Goal: Task Accomplishment & Management: Complete application form

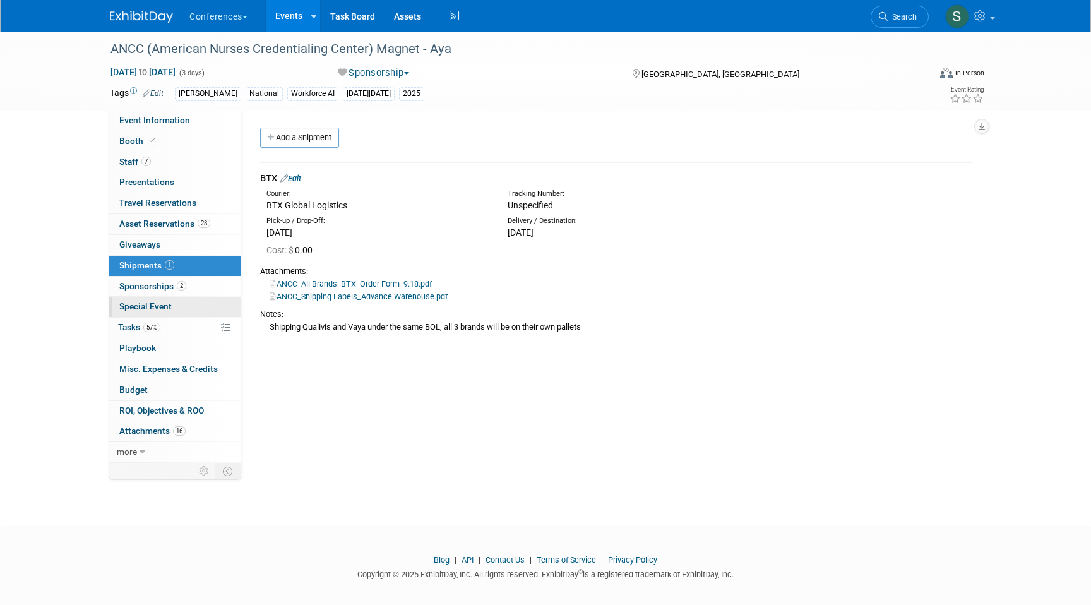
click at [129, 315] on link "Special Event" at bounding box center [174, 307] width 131 height 20
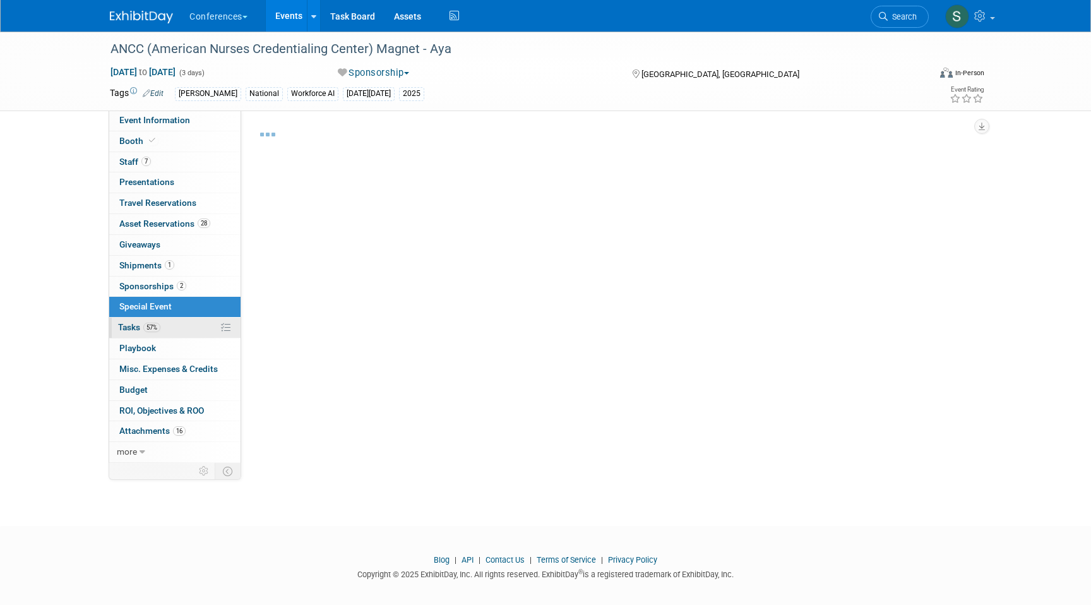
click at [129, 324] on span "Tasks 57%" at bounding box center [139, 327] width 42 height 10
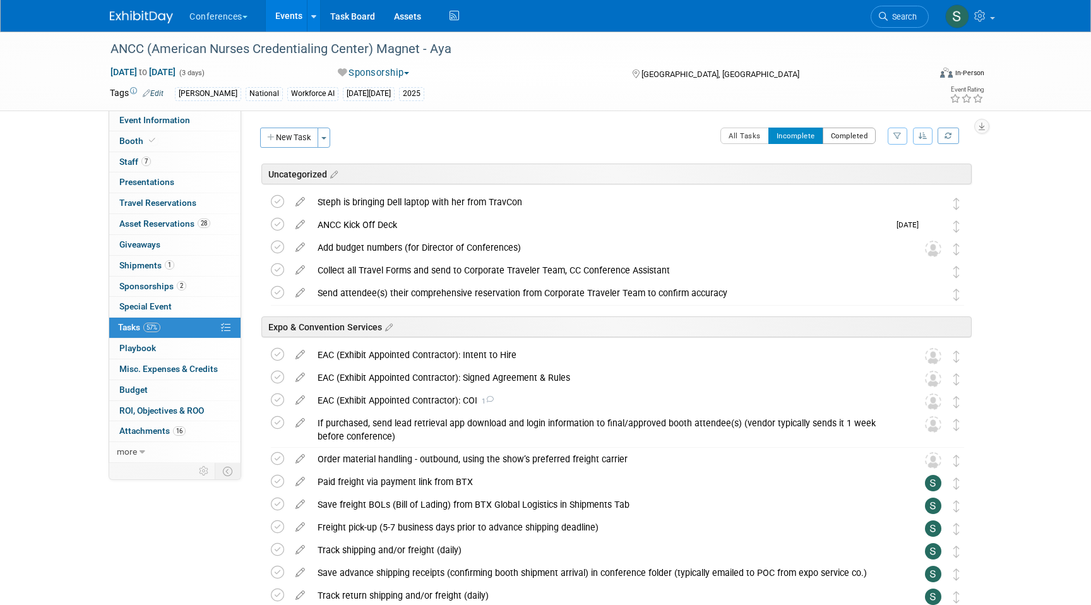
click at [855, 131] on button "Completed" at bounding box center [849, 135] width 54 height 16
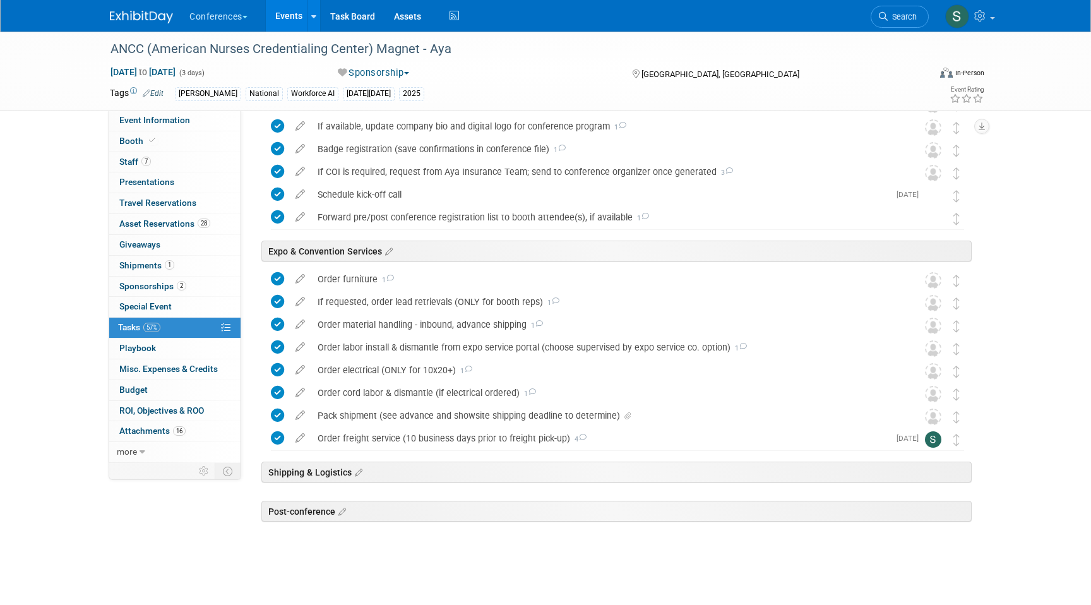
scroll to position [403, 0]
click at [410, 418] on div "Pack shipment (see advance and showsite shipping deadline to determine)" at bounding box center [605, 416] width 588 height 21
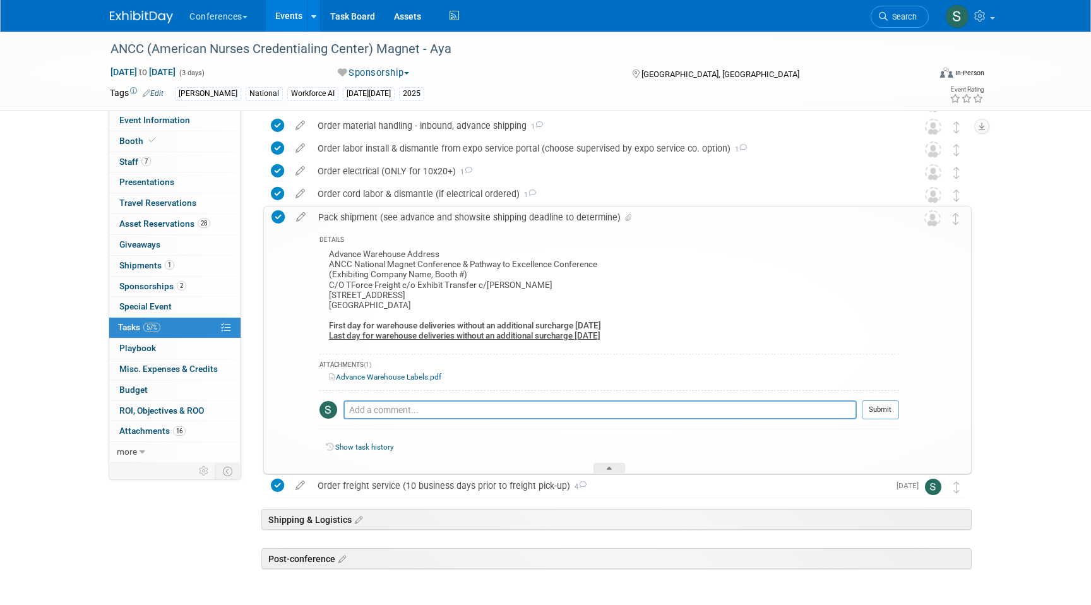
scroll to position [604, 0]
click at [395, 483] on div "Order freight service (10 business days prior to freight pick-up) 4" at bounding box center [599, 483] width 577 height 21
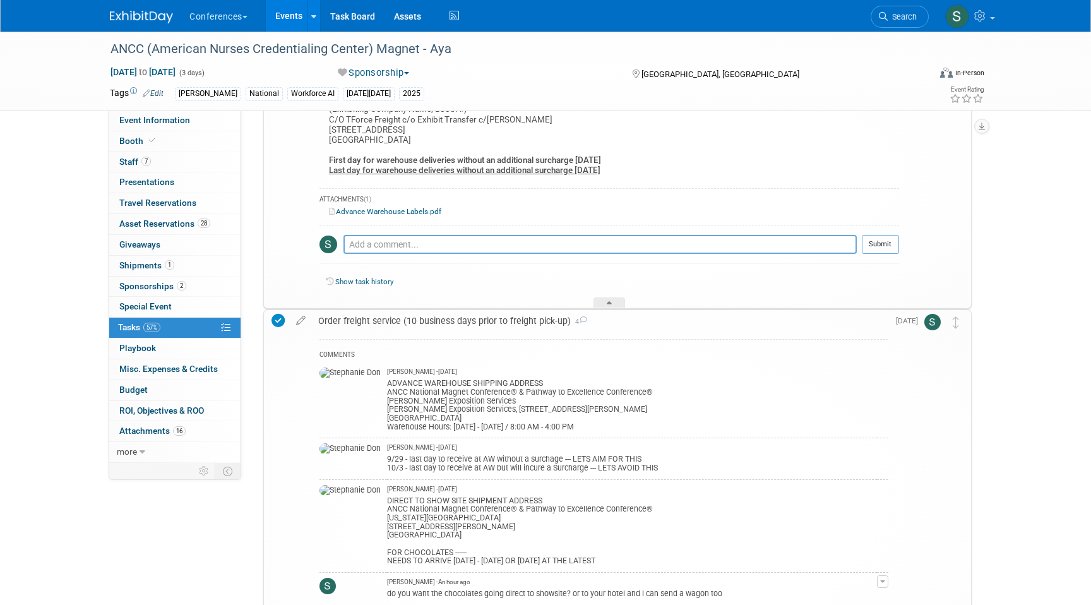
scroll to position [849, 0]
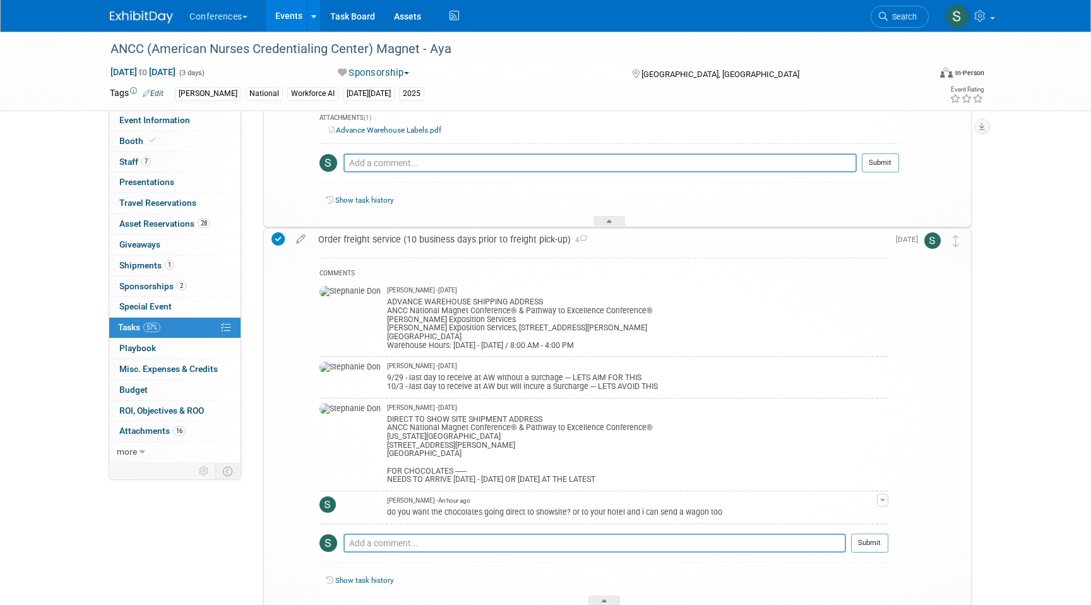
drag, startPoint x: 340, startPoint y: 417, endPoint x: 653, endPoint y: 481, distance: 320.2
click at [655, 482] on tr "[PERSON_NAME] - [DATE] DIRECT TO SHOW SITE SHIPMENT ADDRESS ANCC National Magne…" at bounding box center [603, 444] width 569 height 93
copy tr "[PERSON_NAME] - [DATE] DIRECT TO SHOW SITE SHIPMENT ADDRESS ANCC National Magne…"
click at [368, 243] on div "Order freight service (10 business days prior to freight pick-up) 4" at bounding box center [600, 238] width 576 height 21
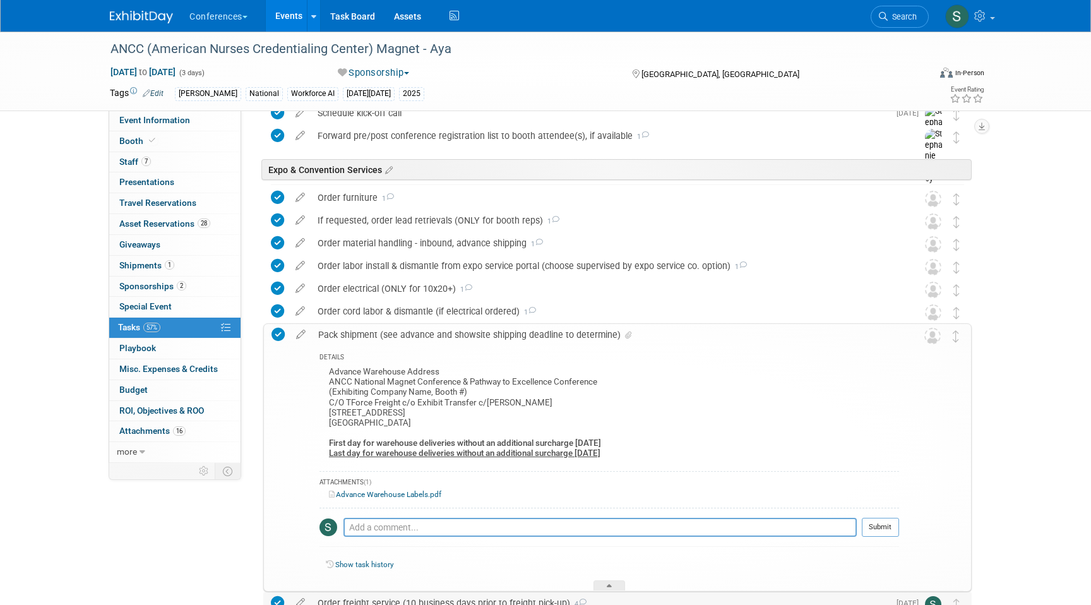
scroll to position [0, 0]
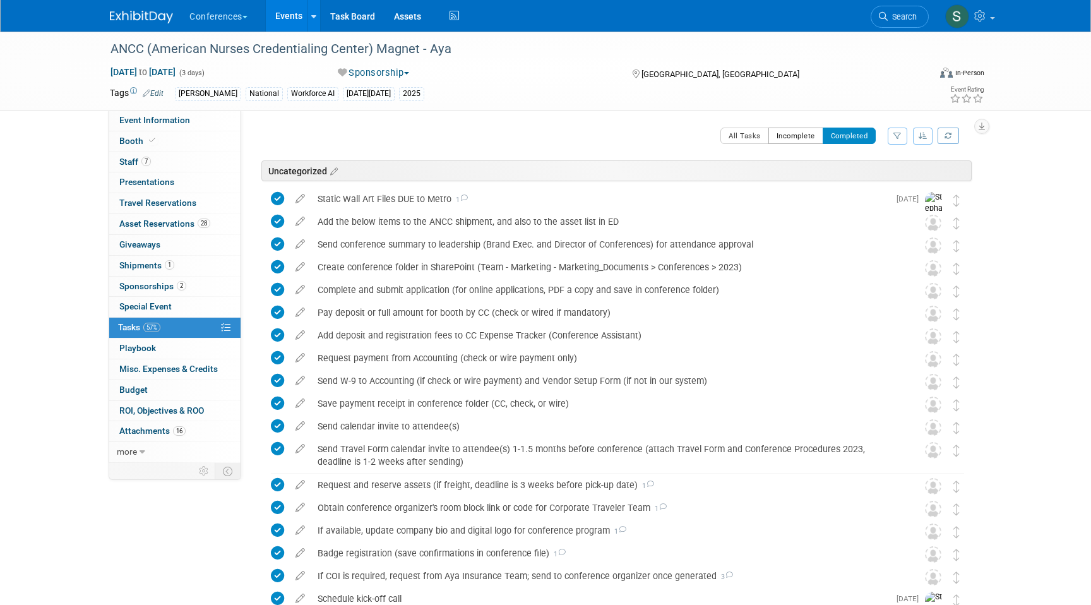
click at [794, 129] on button "Incomplete" at bounding box center [795, 135] width 55 height 16
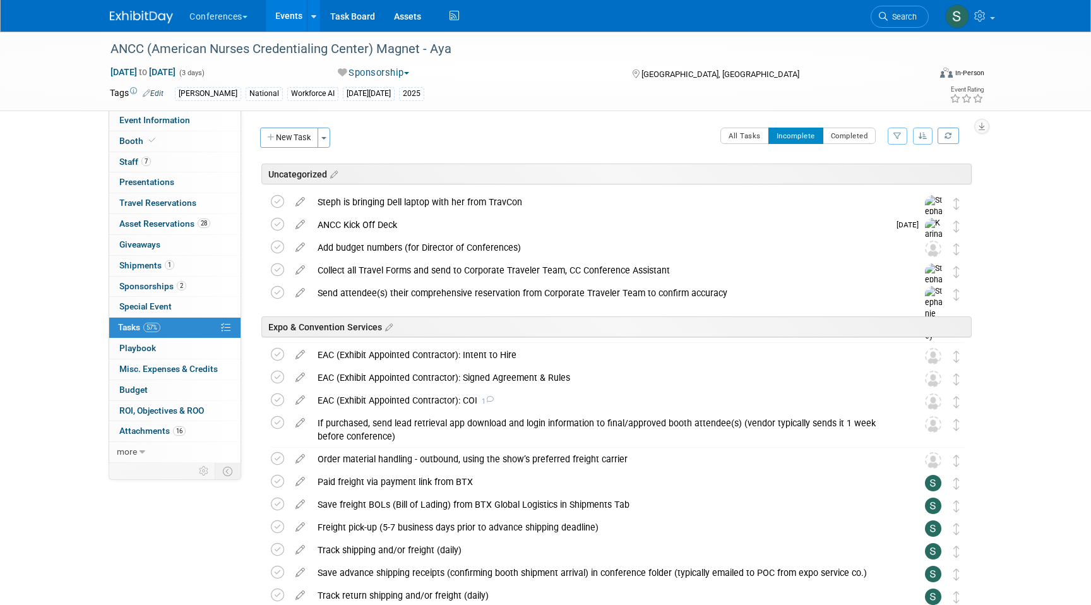
click at [257, 141] on div "New Task Toggle Dropdown Create a new task for this event Copy tasks from anoth…" at bounding box center [297, 137] width 80 height 20
click at [283, 142] on button "New Task" at bounding box center [289, 137] width 58 height 20
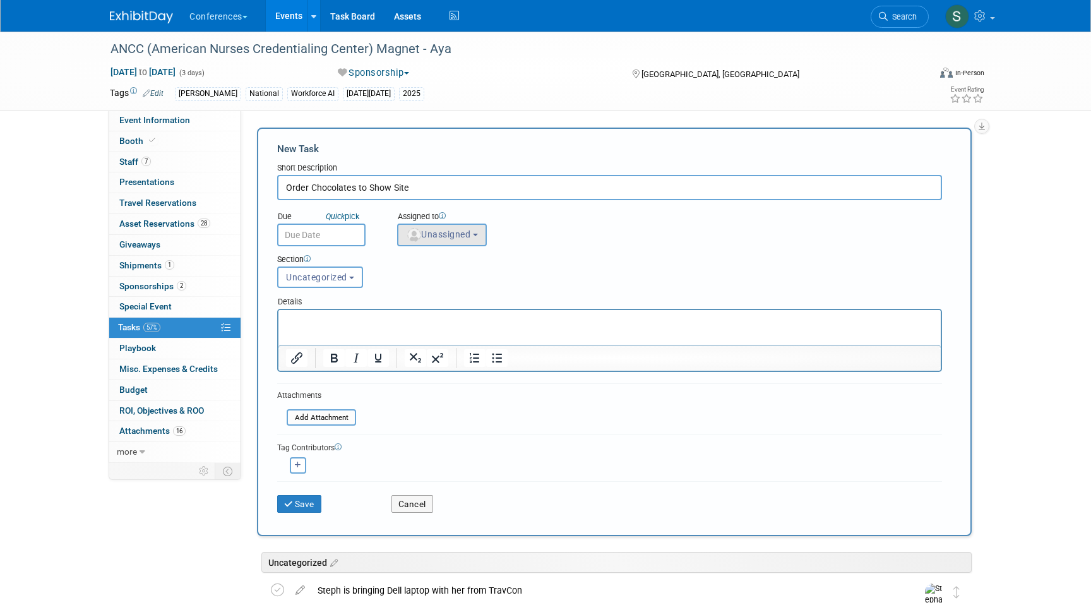
type input "Order Chocolates to Show Site"
click at [444, 237] on span "Unassigned" at bounding box center [438, 234] width 64 height 10
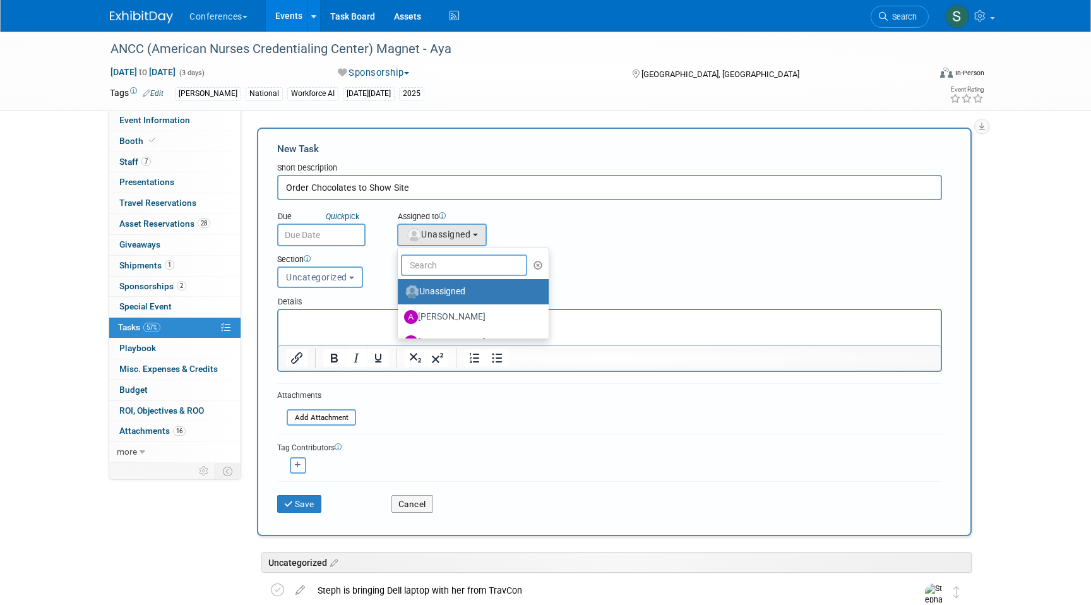
click at [442, 261] on input "text" at bounding box center [464, 264] width 126 height 21
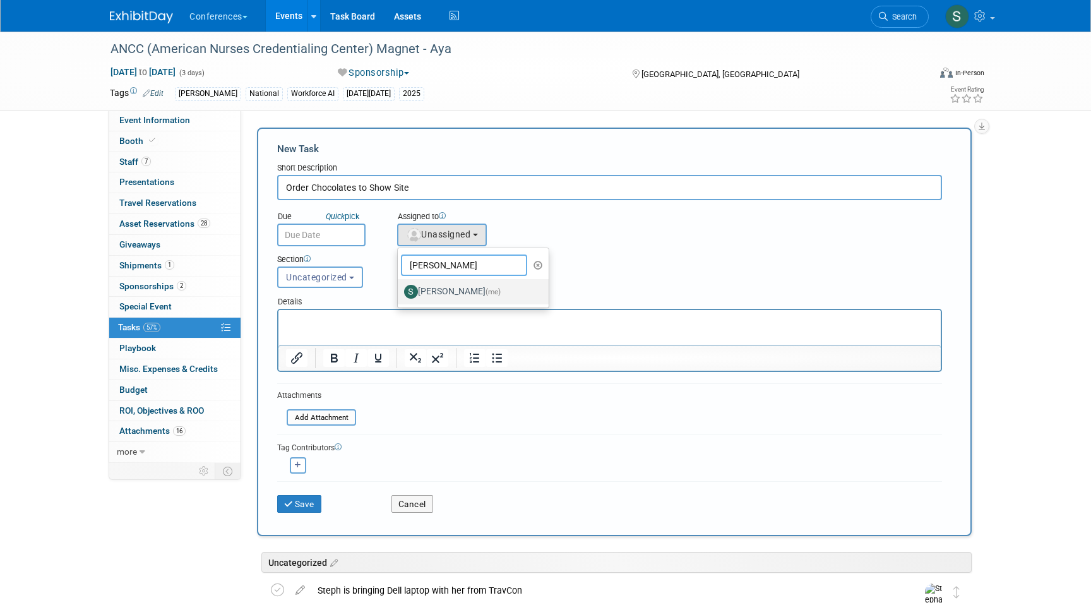
type input "[PERSON_NAME]"
click at [442, 296] on label "[PERSON_NAME] (me)" at bounding box center [470, 291] width 132 height 20
click at [399, 294] on input "[PERSON_NAME] (me)" at bounding box center [395, 290] width 8 height 8
select select "a9d03f23-9900-4d84-867c-673ace9463de"
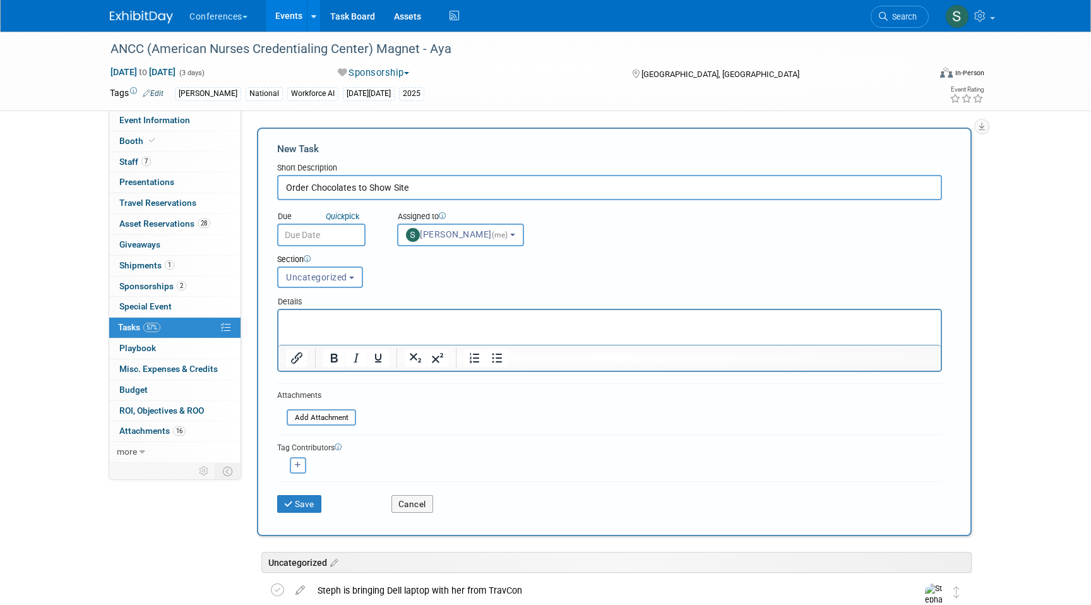
click at [331, 227] on input "text" at bounding box center [321, 234] width 88 height 23
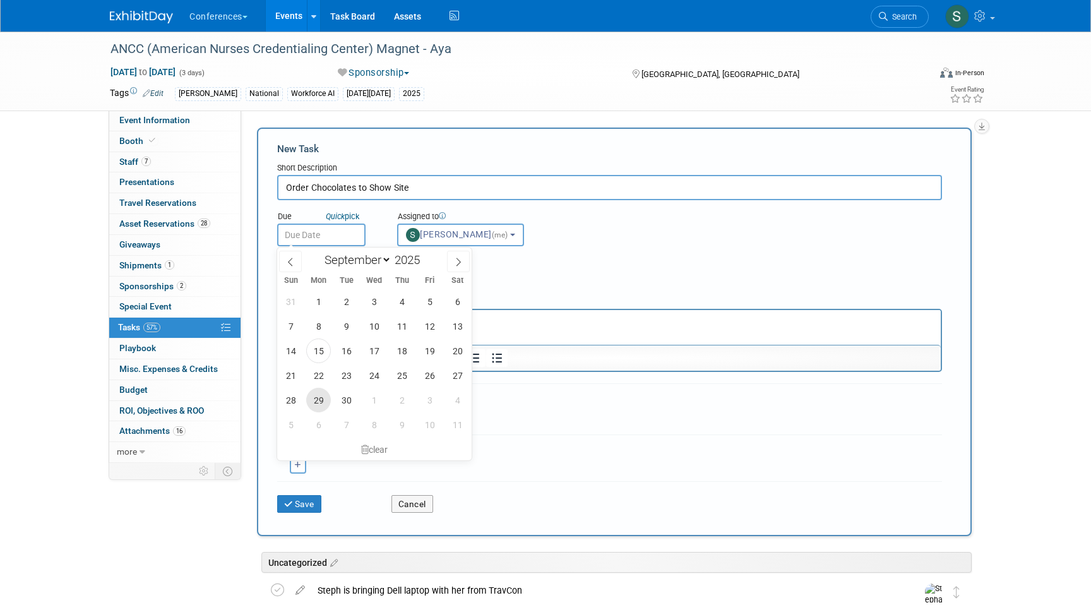
click at [327, 401] on span "29" at bounding box center [318, 400] width 25 height 25
type input "[DATE]"
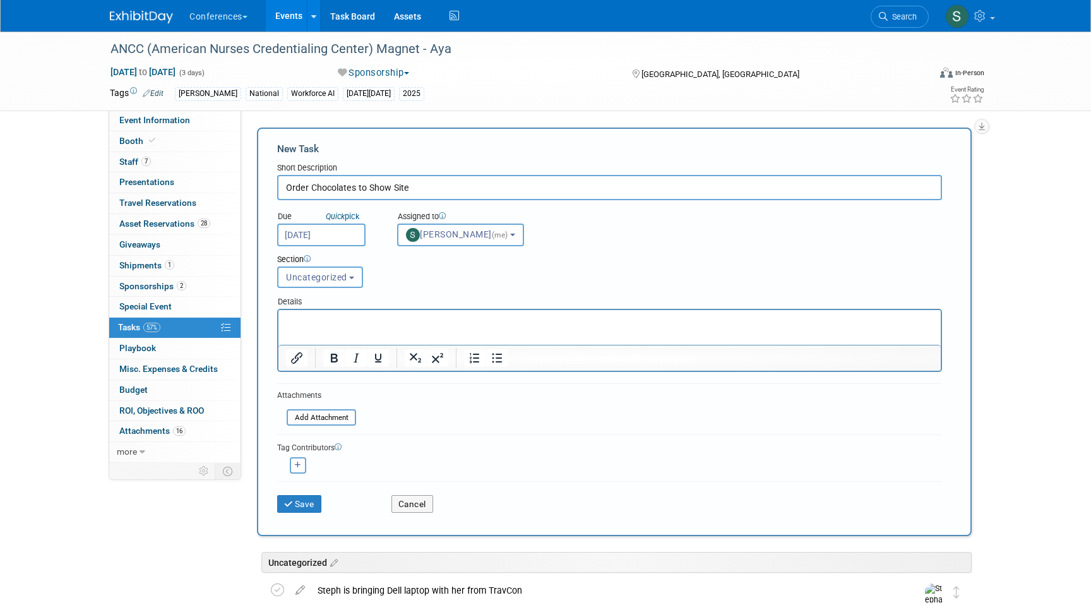
click at [324, 321] on p "Rich Text Area. Press ALT-0 for help." at bounding box center [610, 321] width 648 height 13
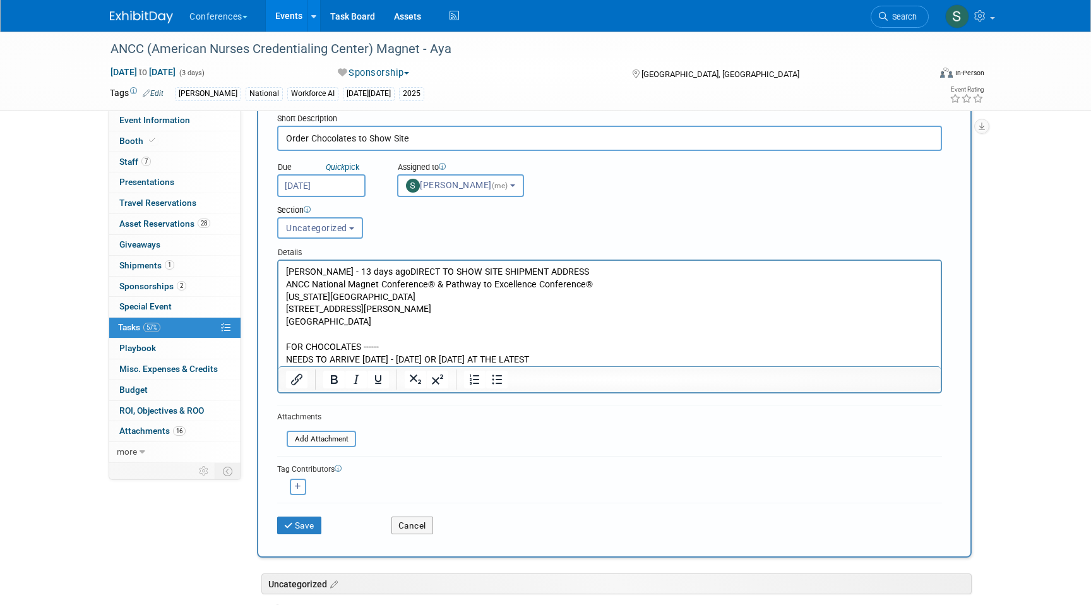
scroll to position [63, 0]
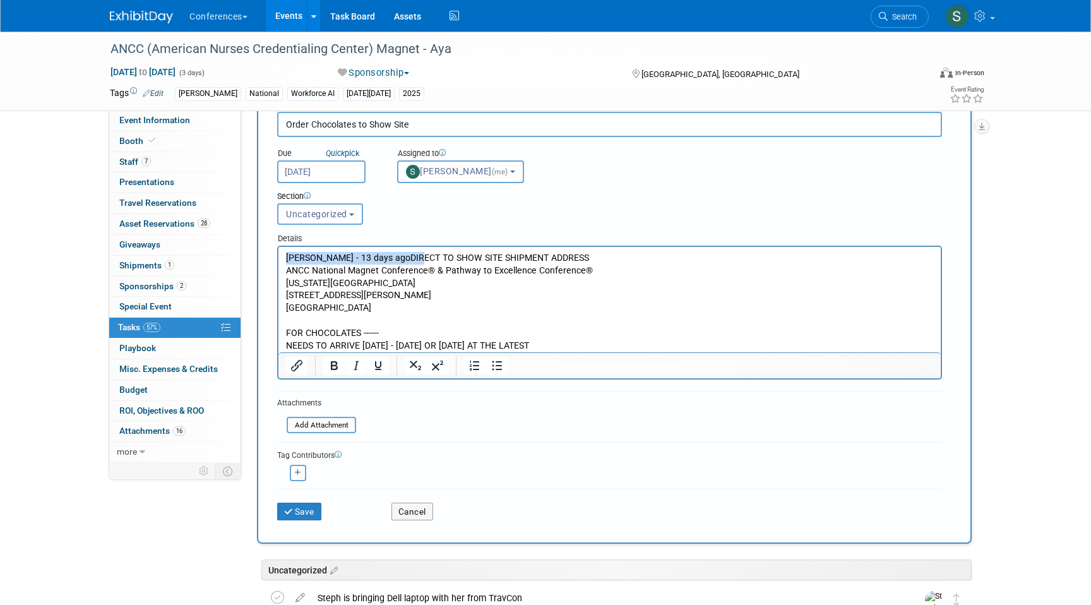
drag, startPoint x: 396, startPoint y: 257, endPoint x: 216, endPoint y: 257, distance: 179.2
click at [278, 257] on html "[PERSON_NAME] - 13 days agoDIRECT TO SHOW SITE SHIPMENT ADDRESS ANCC National M…" at bounding box center [609, 299] width 662 height 105
click at [338, 213] on span "Uncategorized" at bounding box center [316, 214] width 61 height 10
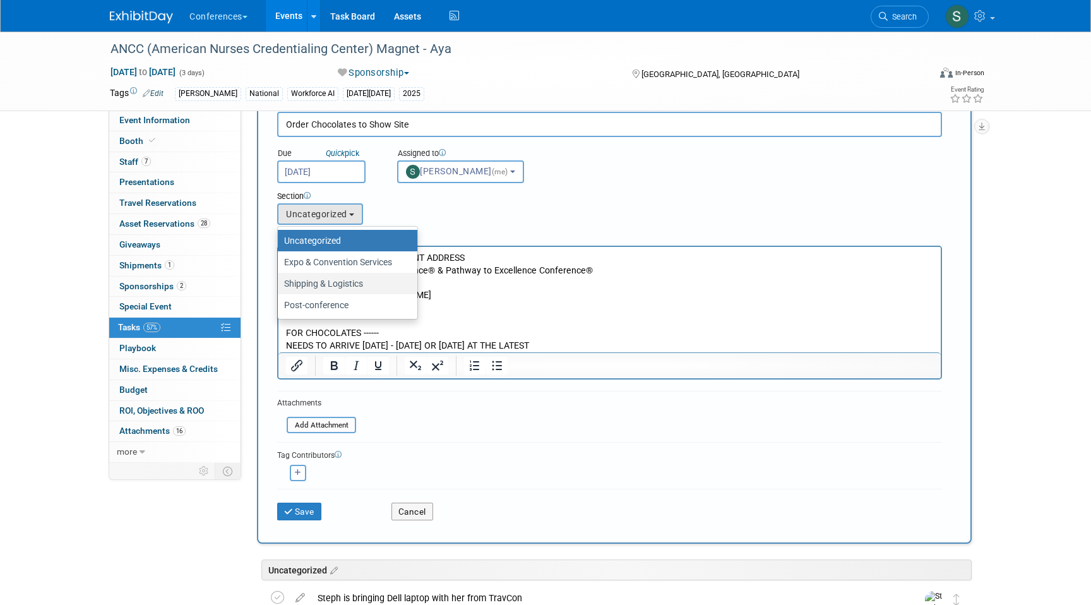
click at [331, 290] on label "Shipping & Logistics" at bounding box center [344, 283] width 121 height 16
click at [280, 288] on input "Shipping & Logistics" at bounding box center [275, 284] width 8 height 8
select select "11256095"
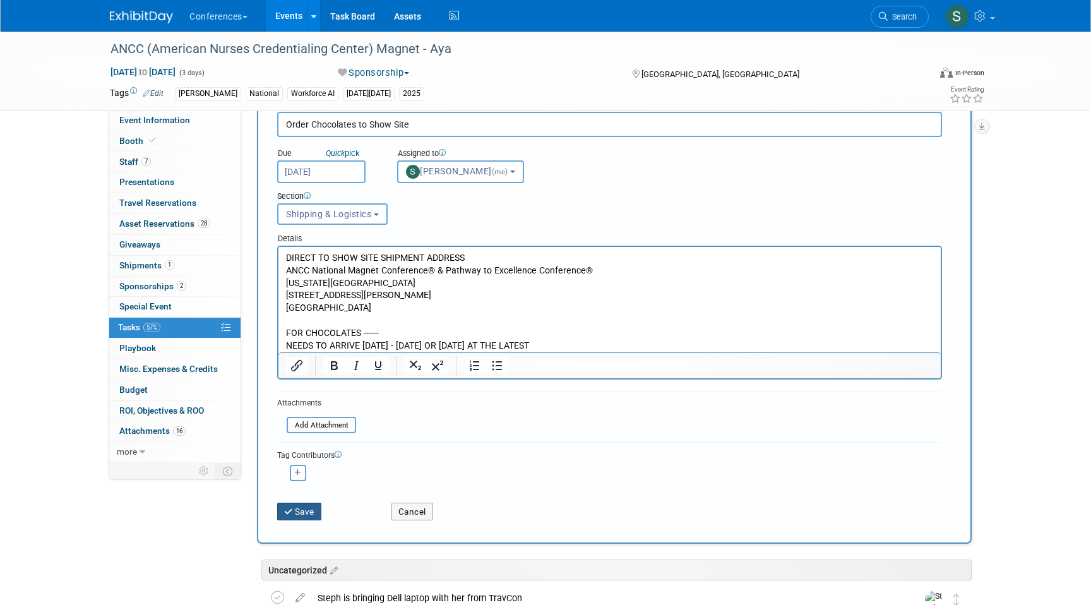
click at [301, 513] on button "Save" at bounding box center [299, 511] width 44 height 18
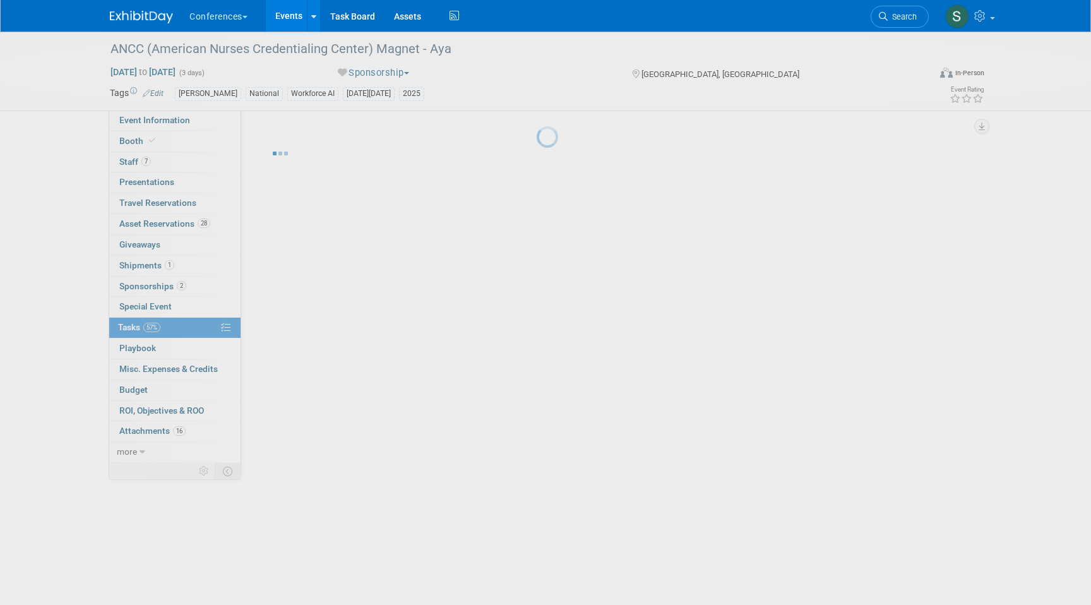
scroll to position [0, 0]
